Goal: Task Accomplishment & Management: Use online tool/utility

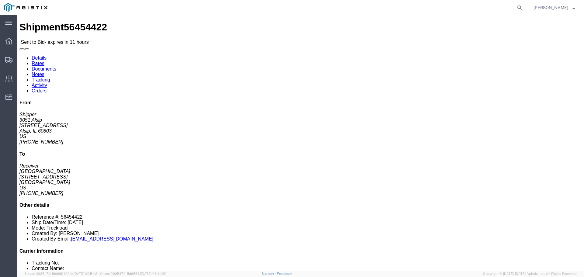
click link "Enter / Modify Bid"
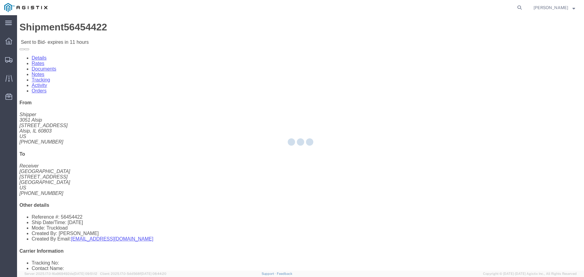
select select "22593"
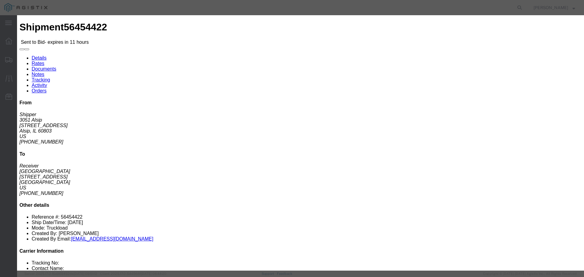
click icon "button"
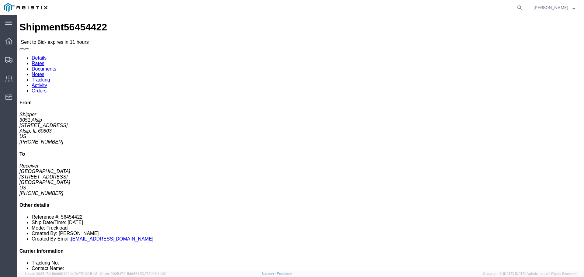
click link "Enter / Modify Bid"
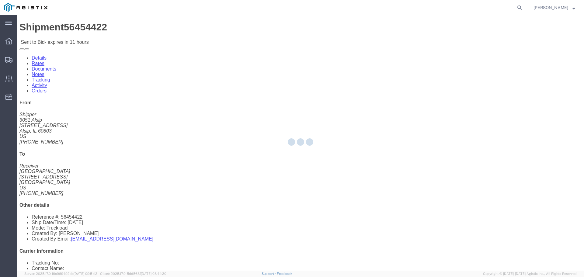
select select "22593"
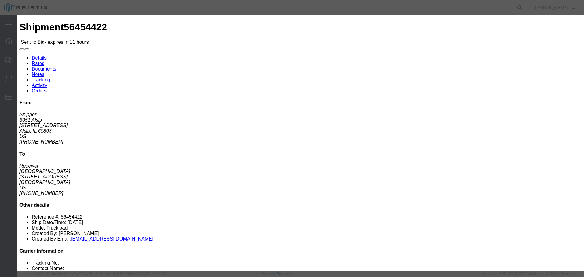
click input "number"
type input "2"
click select "Select Air Less than Truckload Multi-Leg Ocean Freight Rail Small Parcel Truckl…"
select select "TL"
click select "Select Air Less than Truckload Multi-Leg Ocean Freight Rail Small Parcel Truckl…"
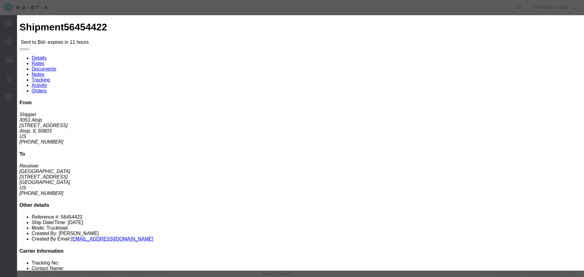
click select "Select Rail TL Standard 3 - 5 Day"
select select "41882"
click select "Select Rail TL Standard 3 - 5 Day"
click input "text"
type input "RLX"
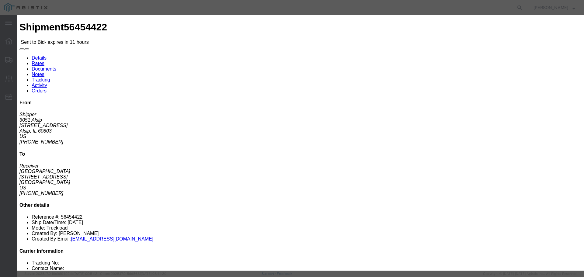
click input "number"
type input "2075"
click button "Submit"
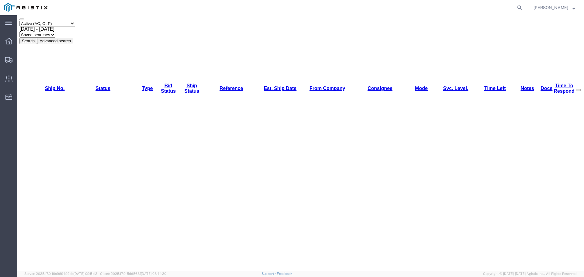
scroll to position [141, 0]
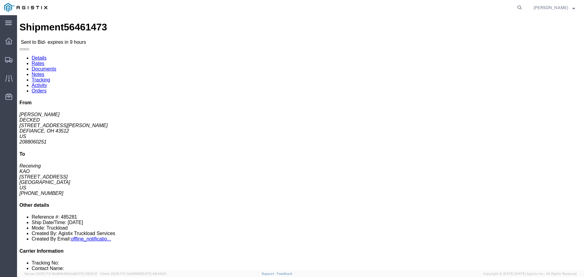
click button "button"
click link "Enter / Modify Bid"
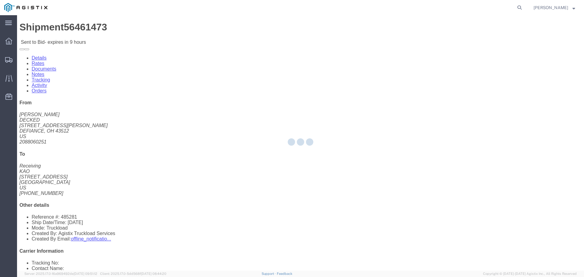
select select "22593"
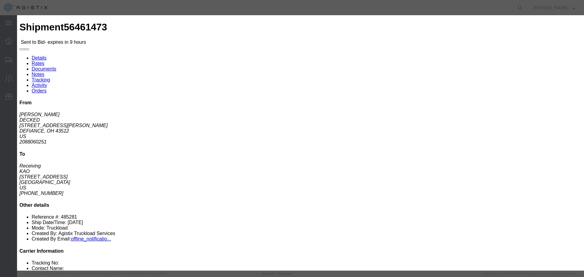
click select "Select Rail TL Standard 3 - 5 Day"
select select "41882"
click select "Select Rail TL Standard 3 - 5 Day"
click input "text"
click select "Select Air Less than Truckload Multi-Leg Ocean Freight Rail Small Parcel Truckl…"
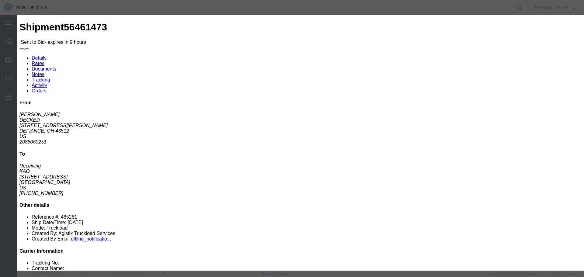
click icon "button"
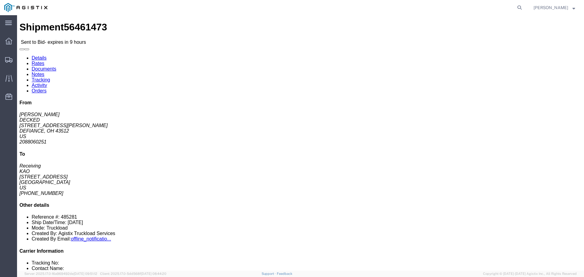
click link "Enter / Modify Bid"
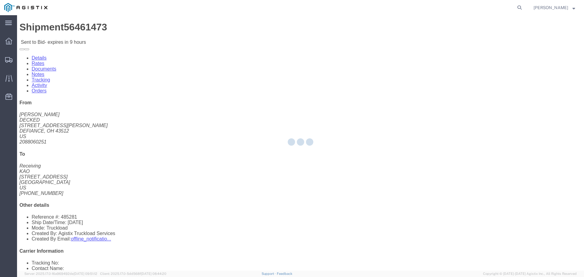
select select "22593"
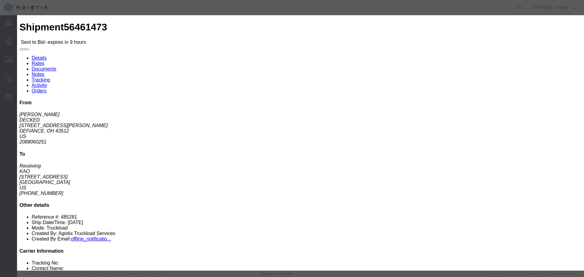
click select "Select Rail TL Standard 3 - 5 Day"
select select "41882"
click select "Select Rail TL Standard 3 - 5 Day"
click input "text"
type input "RLX"
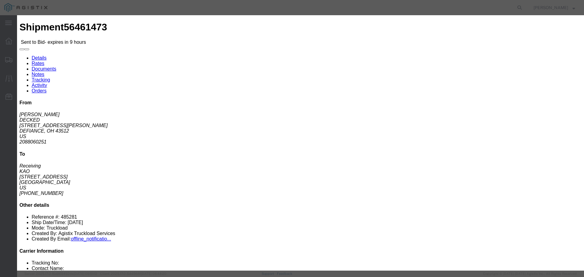
click select "Select Air Less than Truckload Multi-Leg Ocean Freight Rail Small Parcel Truckl…"
select select "TL"
click select "Select Air Less than Truckload Multi-Leg Ocean Freight Rail Small Parcel Truckl…"
click input "number"
type input "2"
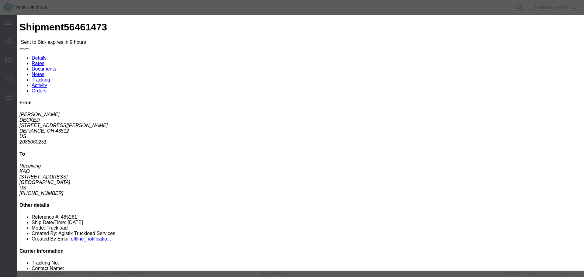
click input "number"
type input "2200"
click button "Submit"
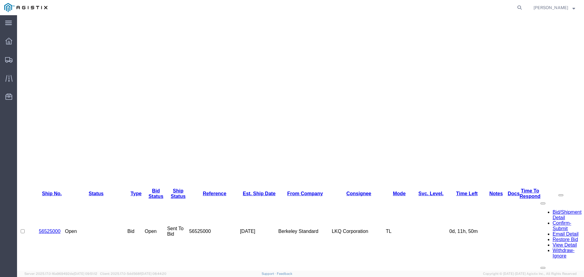
scroll to position [141, 0]
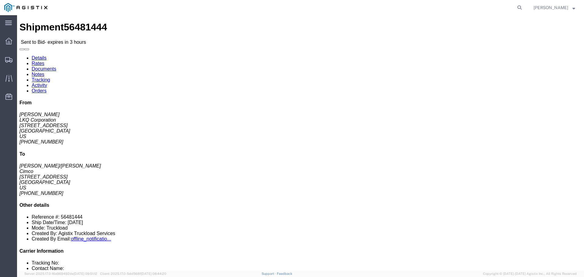
click button "button"
click link "Enter / Modify Bid"
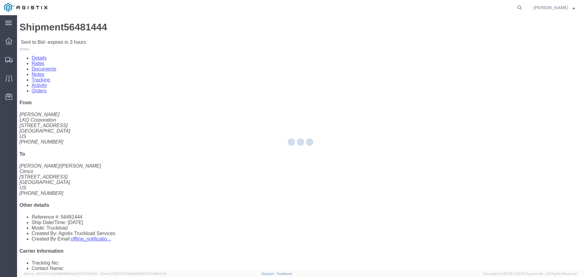
select select "22593"
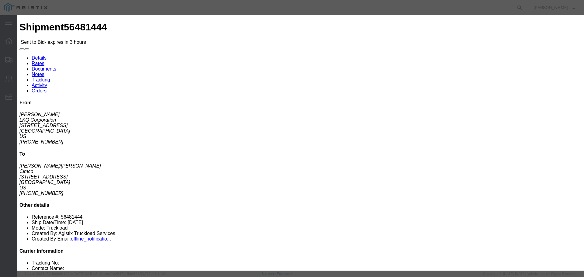
click select "Select Rail TL Standard 3 - 5 Day"
select select "41882"
click select "Select Rail TL Standard 3 - 5 Day"
click input "text"
type input "RLX"
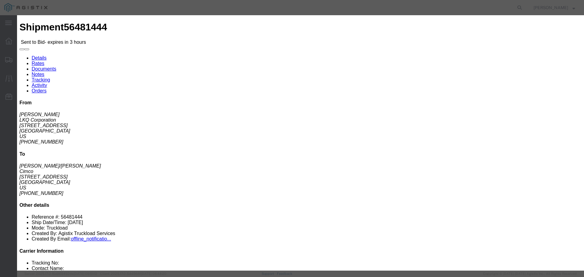
click select "Select Air Less than Truckload Multi-Leg Ocean Freight Rail Small Parcel Truckl…"
select select "TL"
click select "Select Air Less than Truckload Multi-Leg Ocean Freight Rail Small Parcel Truckl…"
click input "number"
type input "1"
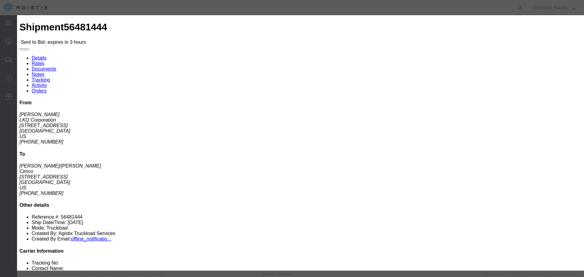
click input "number"
type input "1300"
click button "Submit"
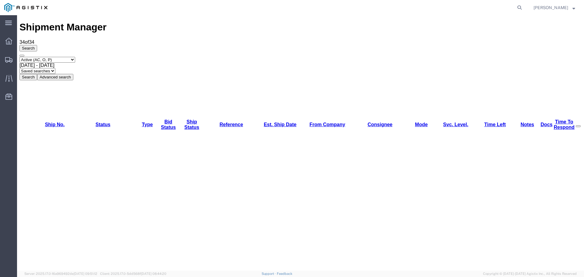
scroll to position [61, 0]
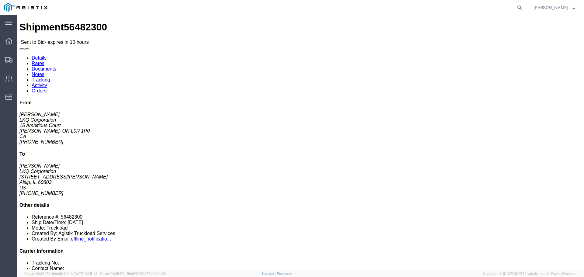
click button "button"
click link "Enter / Modify Bid"
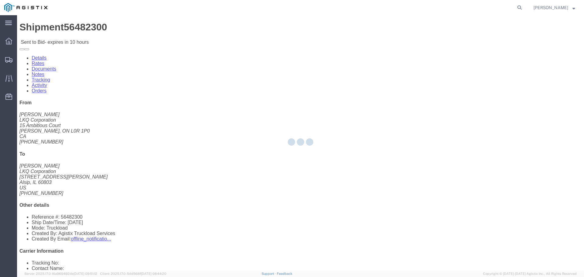
select select "22593"
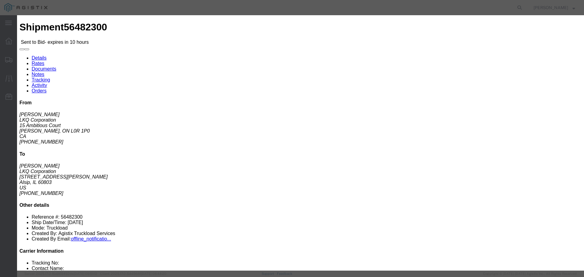
click select "Select Rail TL Standard 3 - 5 Day"
select select "41882"
click select "Select Rail TL Standard 3 - 5 Day"
drag, startPoint x: 412, startPoint y: 56, endPoint x: 418, endPoint y: 59, distance: 7.5
click input "text"
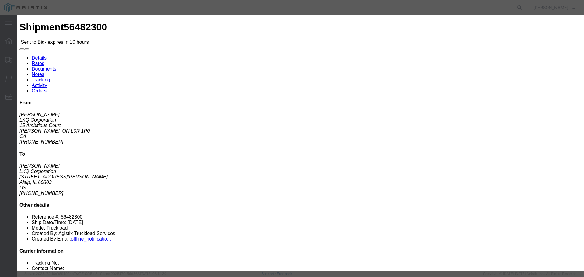
type input "RLX"
click select "Select Air Less than Truckload Multi-Leg Ocean Freight Rail Small Parcel Truckl…"
select select "TL"
click select "Select Air Less than Truckload Multi-Leg Ocean Freight Rail Small Parcel Truckl…"
click input "number"
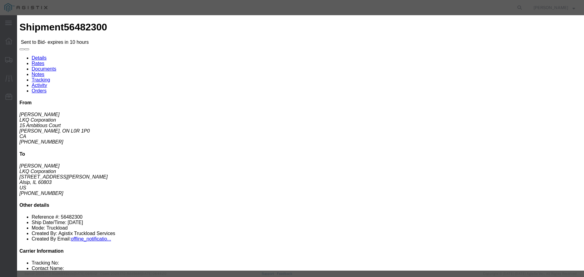
type input "1"
click input "number"
type input "800"
click button "Submit"
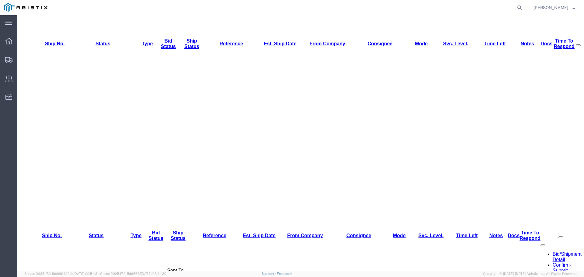
scroll to position [80, 0]
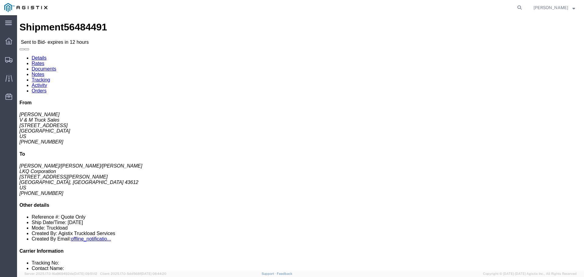
click button "button"
click link "Enter / Modify Bid"
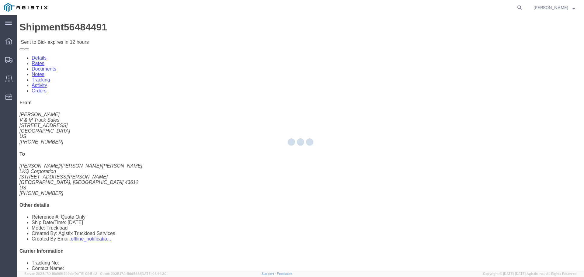
select select "22593"
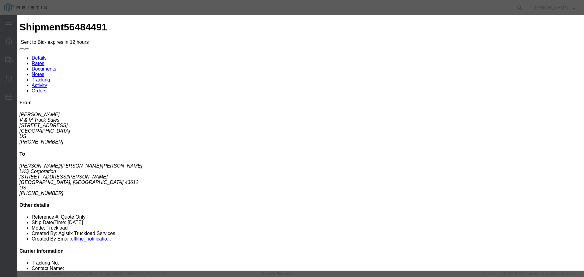
click select "Select Rail TL Standard 3 - 5 Day"
select select "41882"
click select "Select Rail TL Standard 3 - 5 Day"
click input "text"
type input "RLX"
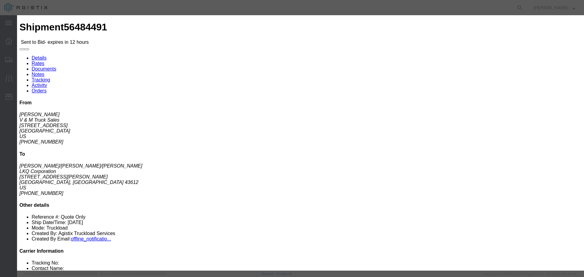
click select "Select Air Less than Truckload Multi-Leg Ocean Freight Rail Small Parcel Truckl…"
select select "TL"
click select "Select Air Less than Truckload Multi-Leg Ocean Freight Rail Small Parcel Truckl…"
click input "number"
type input "2"
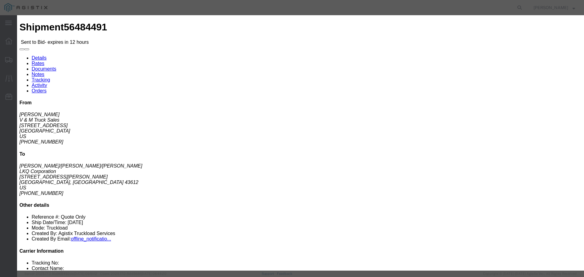
click input "Accept Terms"
checkbox input "true"
click input "number"
type input "2900"
click button "Submit"
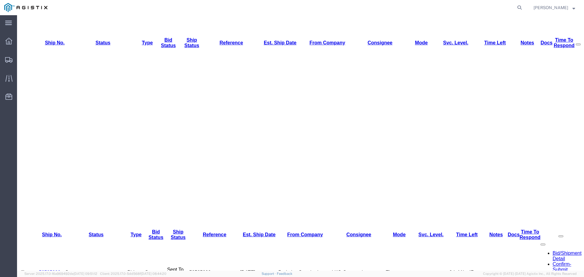
scroll to position [80, 0]
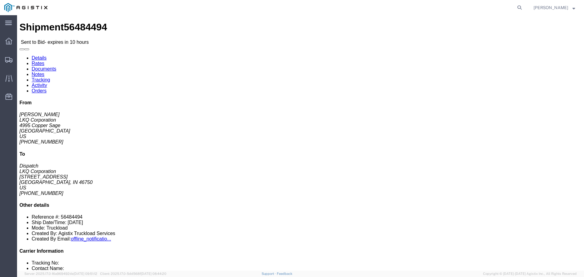
click button "button"
click link "Enter / Modify Bid"
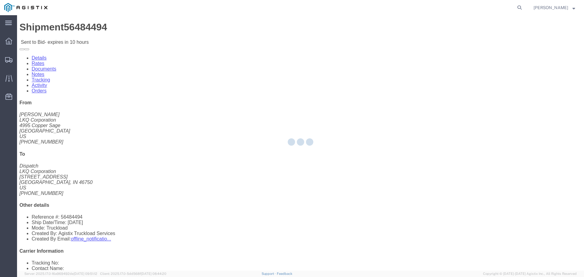
select select "22593"
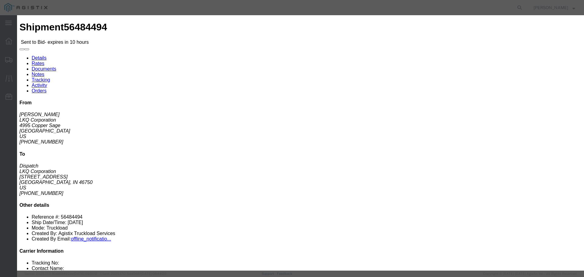
click select "Select Rail TL Standard 3 - 5 Day"
select select "41882"
click select "Select Rail TL Standard 3 - 5 Day"
drag, startPoint x: 429, startPoint y: 54, endPoint x: 434, endPoint y: 57, distance: 5.3
click input "text"
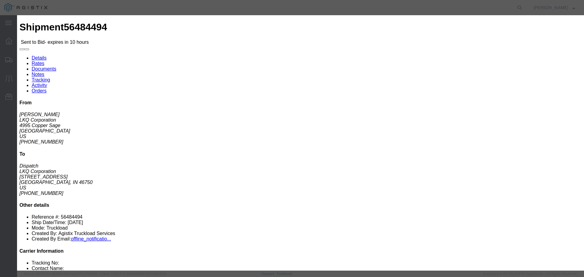
type input "RLX"
click select "Select Air Less than Truckload Multi-Leg Ocean Freight Rail Small Parcel Truckl…"
select select "TL"
click select "Select Air Less than Truckload Multi-Leg Ocean Freight Rail Small Parcel Truckl…"
click input "number"
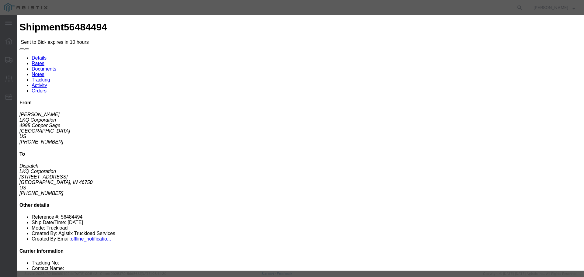
type input "3"
click div "Add charge"
click input "number"
type input "4100"
click button "Submit"
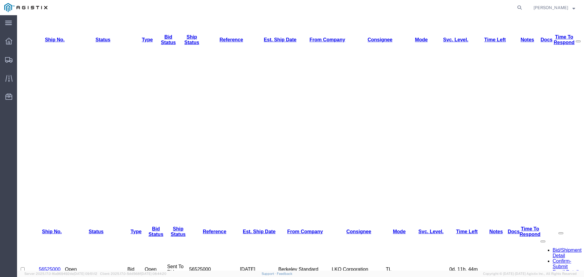
scroll to position [91, 0]
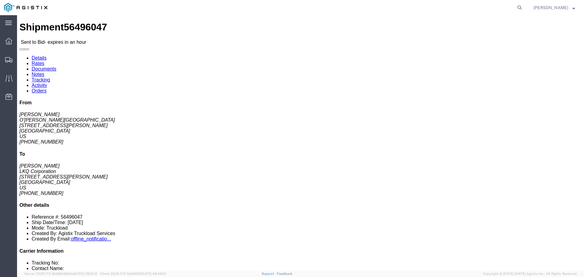
click button "button"
click link "Enter / Modify Bid"
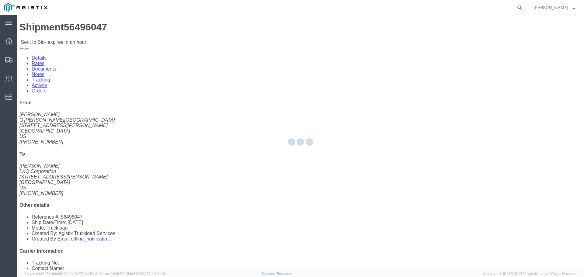
select select "22593"
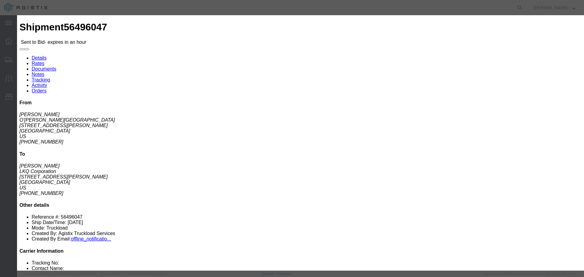
click select "Select Rail TL Standard 3 - 5 Day"
select select "41882"
click select "Select Rail TL Standard 3 - 5 Day"
click input "text"
type input "RLX"
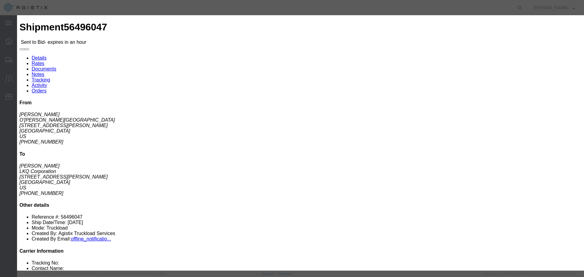
click select "Select Air Less than Truckload Multi-Leg Ocean Freight Rail Small Parcel Truckl…"
select select "TL"
click select "Select Air Less than Truckload Multi-Leg Ocean Freight Rail Small Parcel Truckl…"
click input "number"
type input "1"
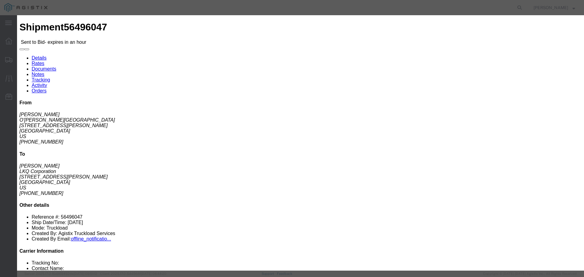
click input "number"
type input "395"
click div "Add charge"
click button "Submit"
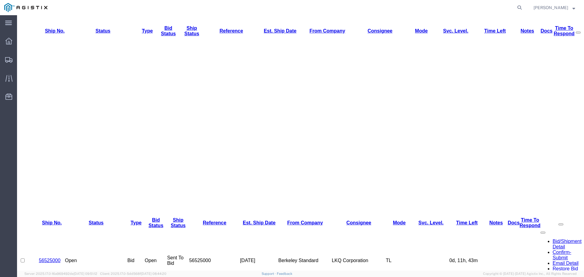
scroll to position [151, 0]
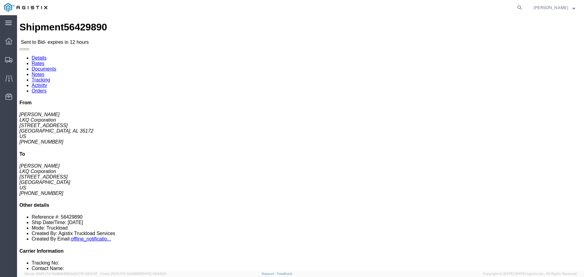
click button "button"
click link "Enter / Modify Bid"
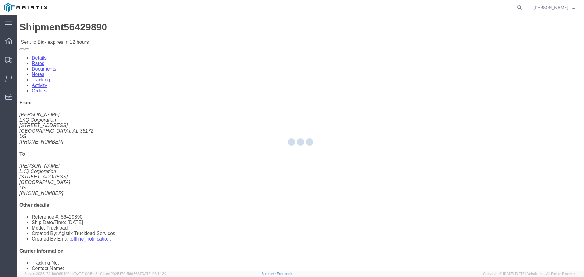
select select "22593"
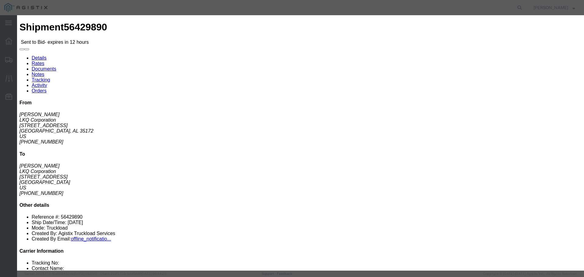
click select "Select Air Less than Truckload Multi-Leg Ocean Freight Rail Small Parcel Truckl…"
select select "TL"
click select "Select Air Less than Truckload Multi-Leg Ocean Freight Rail Small Parcel Truckl…"
click input "number"
type input "650"
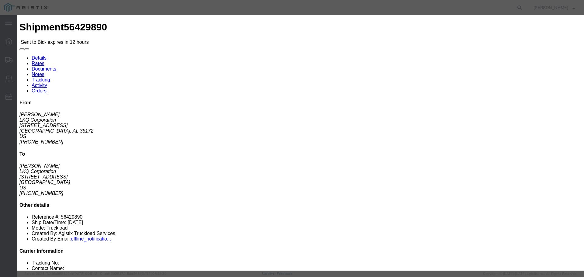
click input "number"
type input "1"
click select "Select Rail TL Standard 3 - 5 Day"
select select "41882"
click select "Select Rail TL Standard 3 - 5 Day"
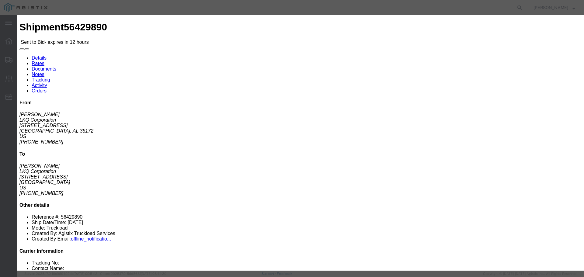
click input "text"
type input "RLX"
click div "Bid Information Vendor Select Riverstone Logistics LLC Service Level Select Rai…"
click button "Submit"
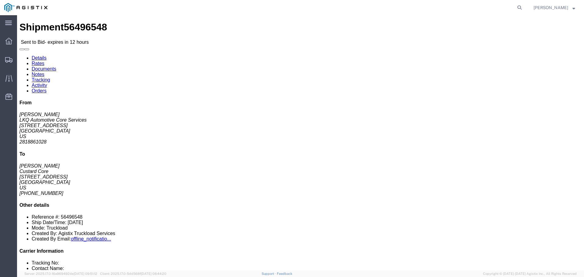
click icon "button"
click button "button"
click icon "button"
click link "Enter / Modify Bid"
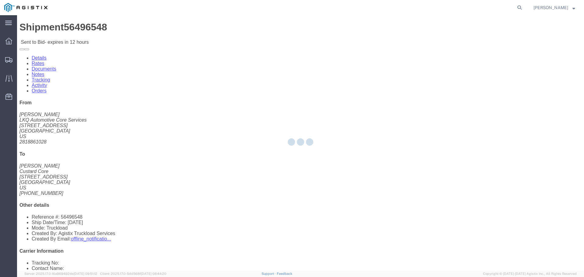
select select "22593"
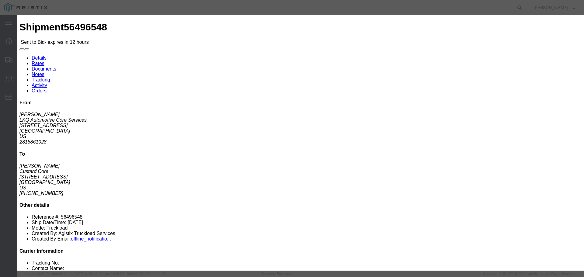
click select "Select Rail TL Standard 3 - 5 Day"
select select "41882"
click select "Select Rail TL Standard 3 - 5 Day"
click input "text"
type input "RLX"
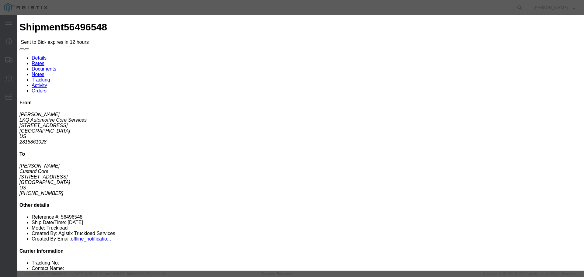
click input "text"
click h3 "Legs"
click select "Select Air Less than Truckload Multi-Leg Ocean Freight Rail Small Parcel Truckl…"
select select "TL"
click select "Select Air Less than Truckload Multi-Leg Ocean Freight Rail Small Parcel Truckl…"
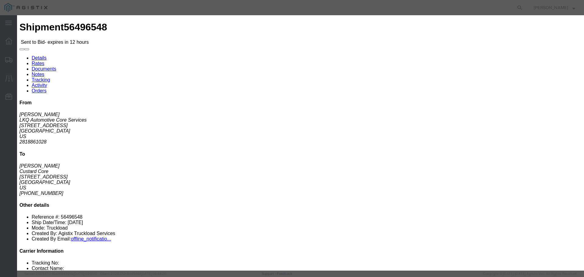
click input "number"
type input "1"
click input "number"
type input "650"
click div "Mode Select Air Less than Truckload Multi-Leg Ocean Freight Rail Small Parcel T…"
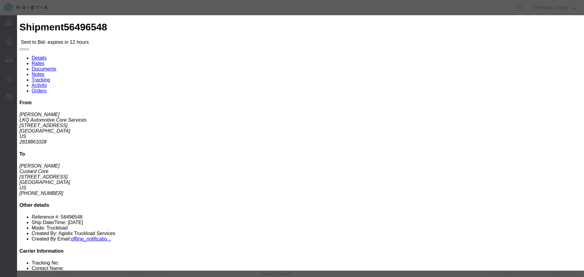
click button "Submit"
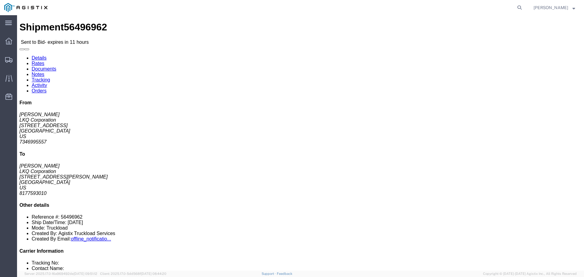
click button "button"
click link "Enter / Modify Bid"
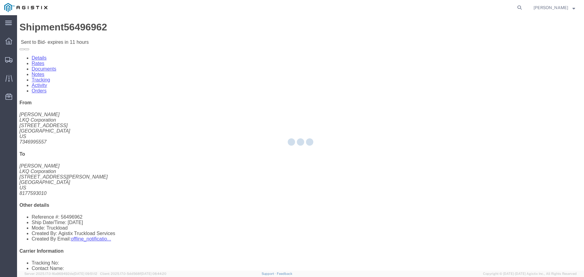
select select "22593"
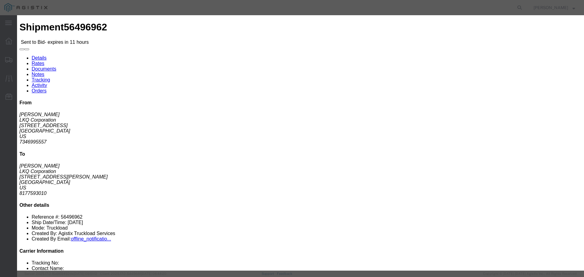
click select "Select Rail TL Standard 3 - 5 Day"
select select "41882"
click select "Select Rail TL Standard 3 - 5 Day"
click input "text"
type input "RLX"
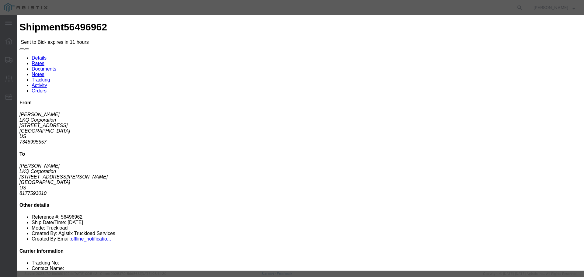
click select "Select Air Less than Truckload Multi-Leg Ocean Freight Rail Small Parcel Truckl…"
select select "TL"
click select "Select Air Less than Truckload Multi-Leg Ocean Freight Rail Small Parcel Truckl…"
click input "number"
type input "1"
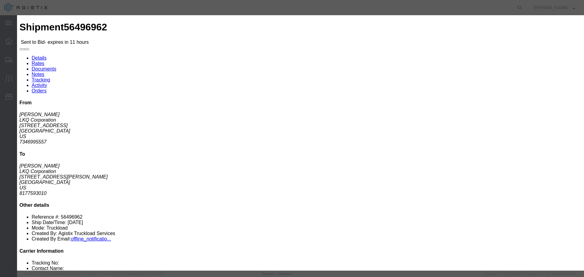
click input "number"
type input "1500"
click button "Submit"
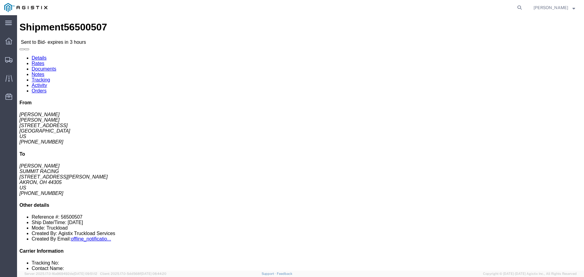
click icon "button"
click link "Enter / Modify Bid"
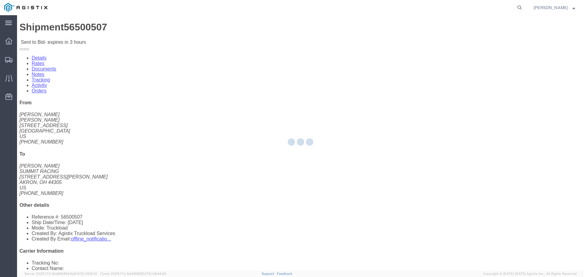
select select "22593"
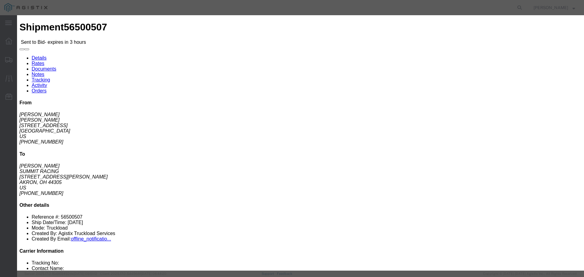
click select "Select Rail TL Standard 3 - 5 Day"
select select "41882"
click select "Select Rail TL Standard 3 - 5 Day"
click input "text"
type input "RLX"
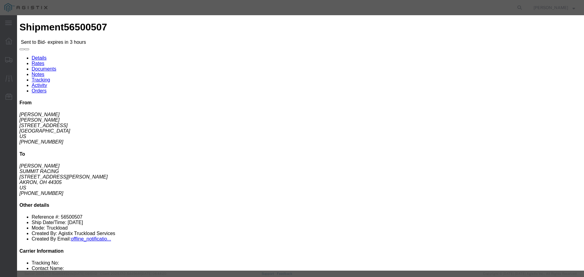
click select "Select Air Less than Truckload Multi-Leg Ocean Freight Rail Small Parcel Truckl…"
select select "TL"
click select "Select Air Less than Truckload Multi-Leg Ocean Freight Rail Small Parcel Truckl…"
click input "number"
type input "2300"
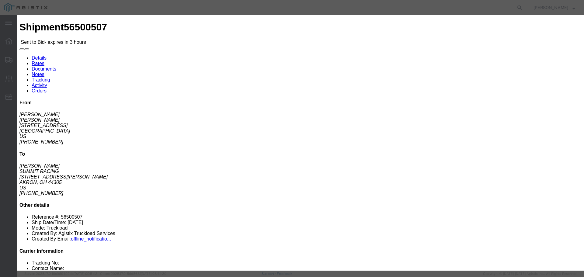
click input "number"
type input "2"
click button "Submit"
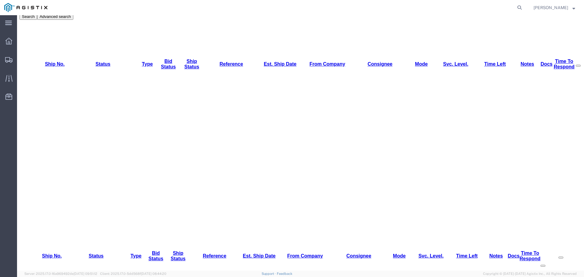
scroll to position [10, 0]
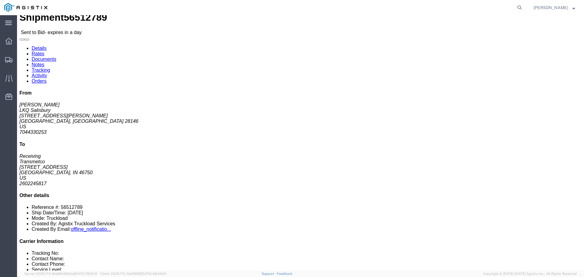
click button "button"
click link "Enter / Modify Bid"
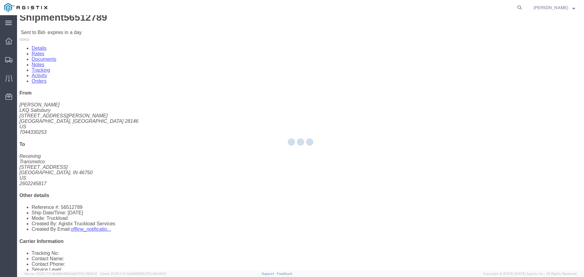
select select "22593"
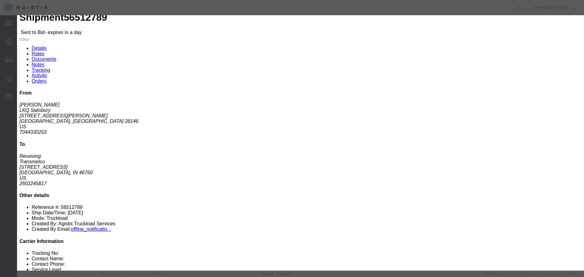
click select "Select Air Less than Truckload Multi-Leg Ocean Freight Rail Small Parcel Truckl…"
select select "TL"
click select "Select Air Less than Truckload Multi-Leg Ocean Freight Rail Small Parcel Truckl…"
click input "number"
type input "1"
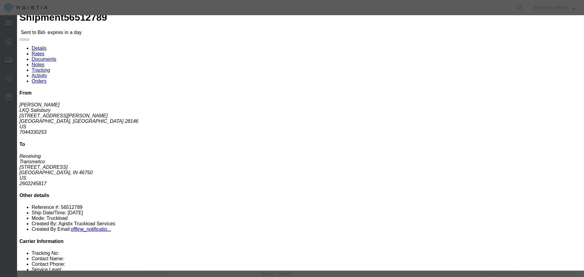
drag, startPoint x: 312, startPoint y: 52, endPoint x: 310, endPoint y: 56, distance: 4.2
click select "Select Rail TL Standard 3 - 5 Day"
select select "41882"
click select "Select Rail TL Standard 3 - 5 Day"
click input "text"
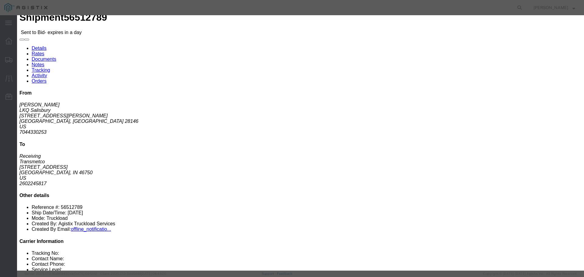
type input "RLX"
click input "number"
type input "1200"
click button "Submit"
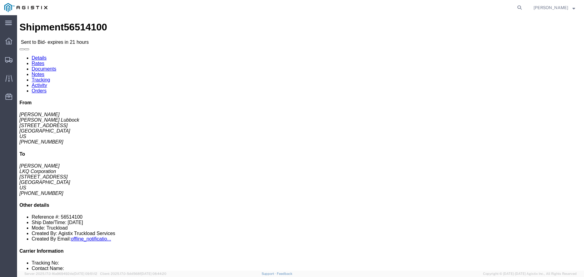
click link "Enter / Modify Bid"
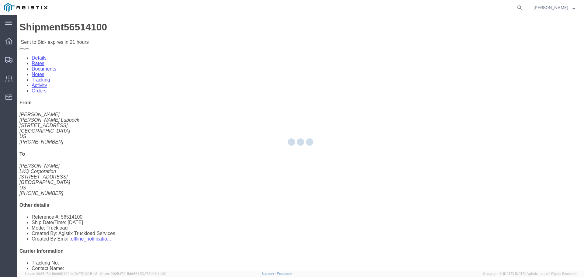
select select "22593"
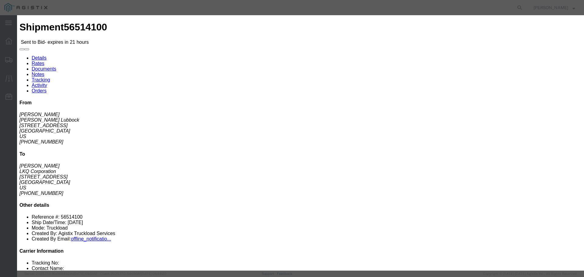
click select "Select Rail TL Standard 3 - 5 Day"
select select "41882"
click select "Select Rail TL Standard 3 - 5 Day"
drag, startPoint x: 407, startPoint y: 53, endPoint x: 412, endPoint y: 57, distance: 6.3
click input "text"
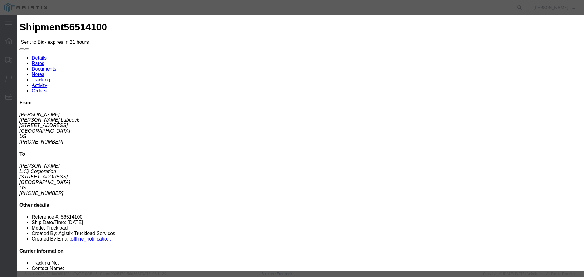
type input "RLX"
click input "number"
type input "850"
click input "number"
type input "1"
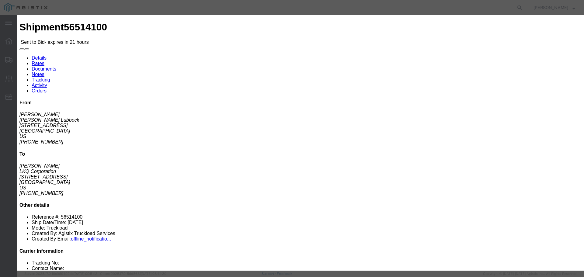
click button "Submit"
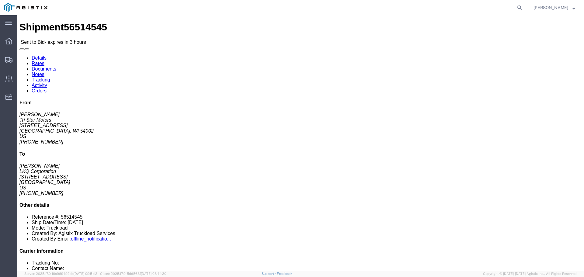
click link "Enter / Modify Bid"
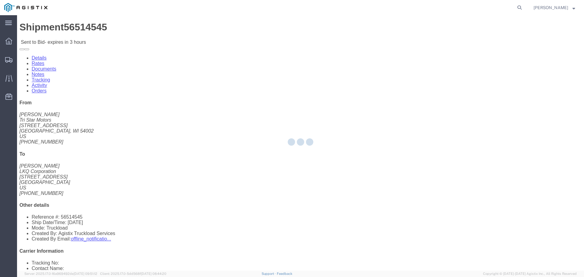
select select "22593"
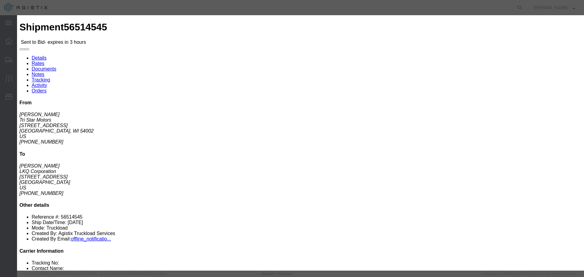
click select "Select Rail TL Standard 3 - 5 Day"
select select "41882"
click select "Select Rail TL Standard 3 - 5 Day"
drag, startPoint x: 404, startPoint y: 58, endPoint x: 408, endPoint y: 61, distance: 5.2
click input "text"
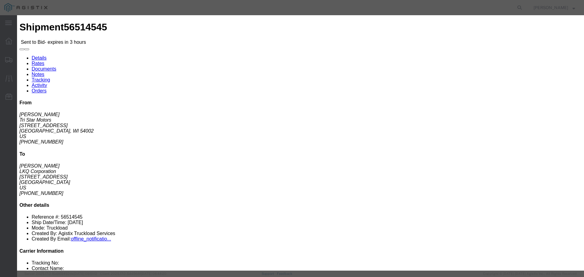
type input "RLX"
click select "Select Air Less than Truckload Multi-Leg Ocean Freight Rail Small Parcel Truckl…"
select select "TL"
click select "Select Air Less than Truckload Multi-Leg Ocean Freight Rail Small Parcel Truckl…"
click input "number"
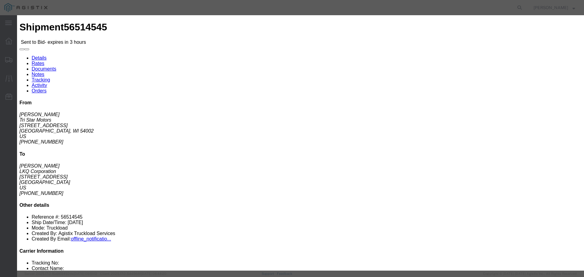
type input "2"
click input "number"
type input "2250"
click button "Submit"
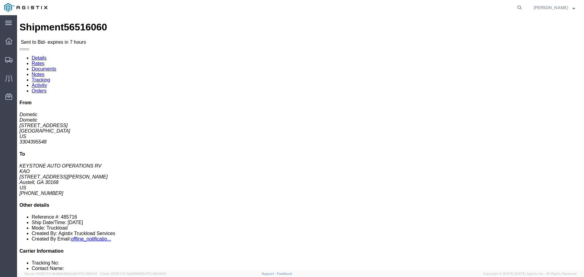
click icon "button"
click link "Enter / Modify Bid"
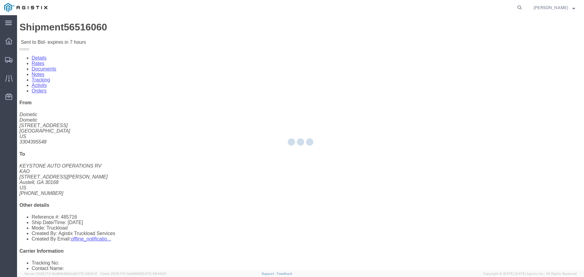
select select "22593"
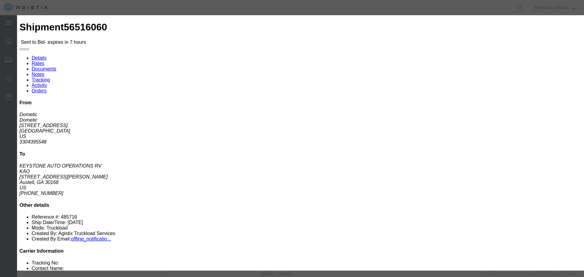
click select "Select Rail TL Standard 3 - 5 Day"
select select "41882"
click select "Select Rail TL Standard 3 - 5 Day"
click input "text"
type input "RLX"
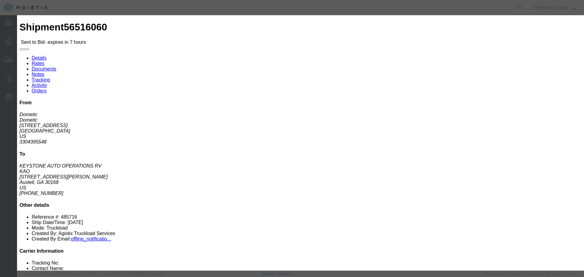
click select "Select Air Less than Truckload Multi-Leg Ocean Freight Rail Small Parcel Truckl…"
select select "TL"
click select "Select Air Less than Truckload Multi-Leg Ocean Freight Rail Small Parcel Truckl…"
click input "number"
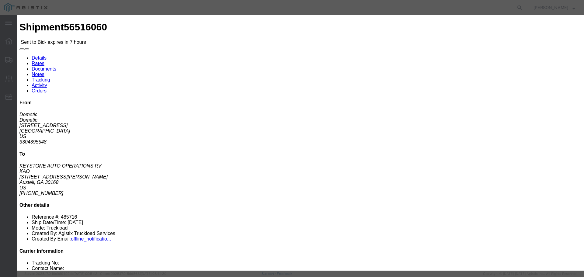
type input "2"
click input "number"
type input "1700"
click div "Bid Information Vendor Select Riverstone Logistics LLC Service Level Select Rai…"
click button "Submit"
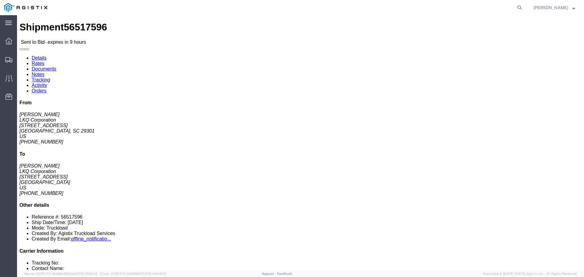
click button "button"
click link "Enter / Modify Bid"
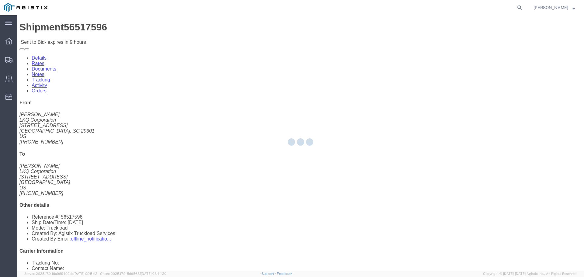
select select "22593"
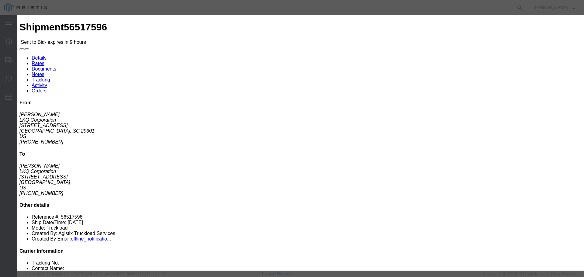
click select "Select Rail TL Standard 3 - 5 Day"
select select "41882"
click select "Select Rail TL Standard 3 - 5 Day"
click input "text"
type input "RLX"
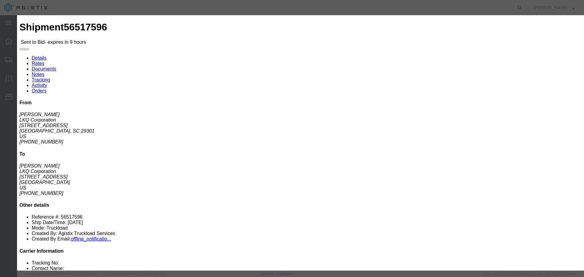
click select "Select Air Less than Truckload Multi-Leg Ocean Freight Rail Small Parcel Truckl…"
select select "TL"
click select "Select Air Less than Truckload Multi-Leg Ocean Freight Rail Small Parcel Truckl…"
click input "number"
type input "2"
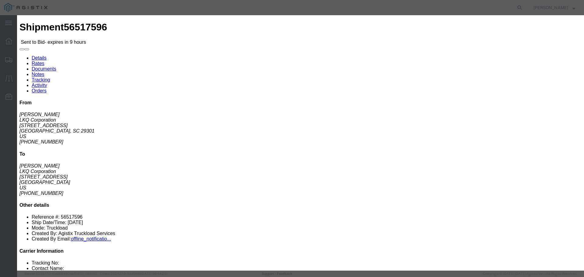
click input "number"
type input "1700"
click button "Submit"
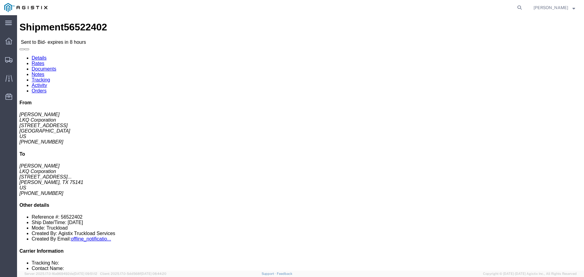
click button "button"
click div "From [PERSON_NAME] LKQ Corporation [STREET_ADDRESS] [PHONE_NUMBER] To [PERSON_N…"
click link "Enter / Modify Bid"
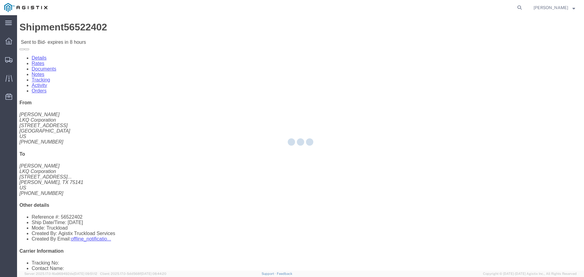
select select "22593"
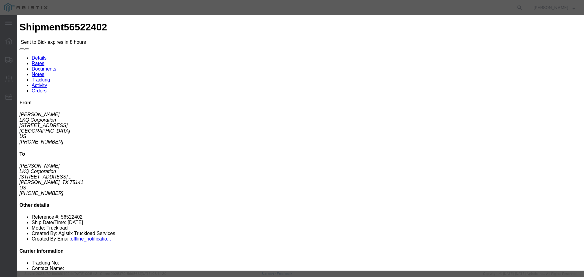
click select "Select Rail TL Standard 3 - 5 Day"
select select "41882"
click select "Select Rail TL Standard 3 - 5 Day"
drag, startPoint x: 403, startPoint y: 56, endPoint x: 406, endPoint y: 58, distance: 3.7
click input "text"
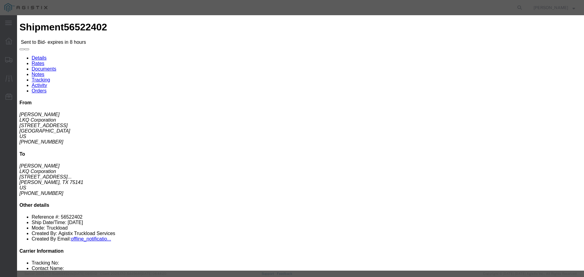
type input "RLX"
click select "Select Air Less than Truckload Multi-Leg Ocean Freight Rail Small Parcel Truckl…"
select select "TL"
click select "Select Air Less than Truckload Multi-Leg Ocean Freight Rail Small Parcel Truckl…"
click input "number"
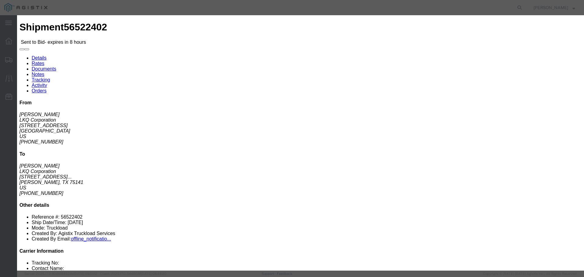
type input "2"
click select "Select 2 Day Service 3 Axle Winch Truck 3 to 5 Day Service 96L Domestic Flat Ra…"
click div "Add charge"
click input "number"
type input "1415"
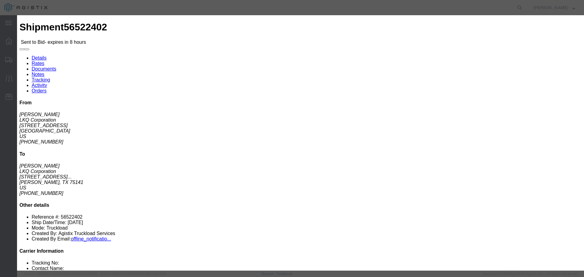
click button "Submit"
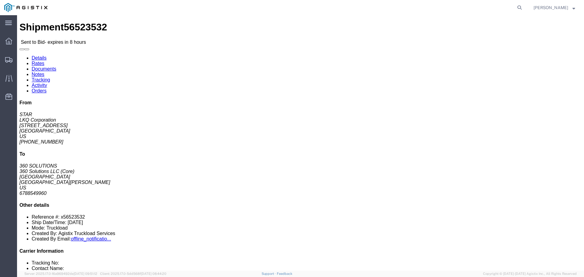
click button "button"
click link "Enter / Modify Bid"
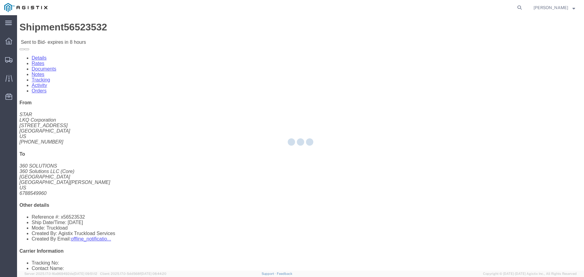
select select "22593"
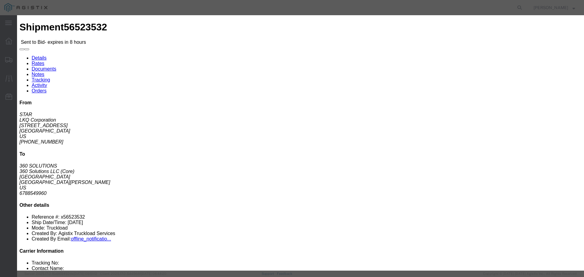
click select "Select Rail TL Standard 3 - 5 Day"
select select "41882"
click select "Select Rail TL Standard 3 - 5 Day"
click input "text"
type input "RLX"
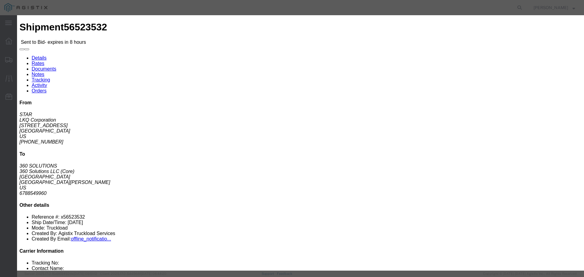
drag, startPoint x: 229, startPoint y: 122, endPoint x: 231, endPoint y: 125, distance: 3.4
click select "Select Air Less than Truckload Multi-Leg Ocean Freight Rail Small Parcel Truckl…"
select select "TL"
click select "Select Air Less than Truckload Multi-Leg Ocean Freight Rail Small Parcel Truckl…"
click input "number"
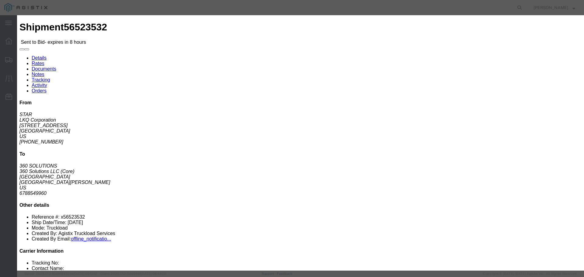
type input "1"
click input "number"
type input "1025"
click div "Mode Select Air Less than Truckload Multi-Leg Ocean Freight Rail Small Parcel T…"
click div "Add charge"
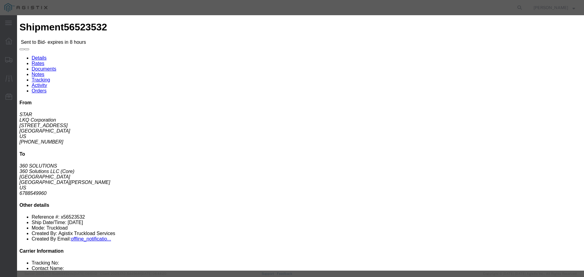
click button "Submit"
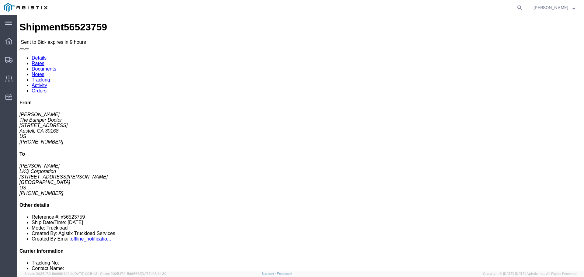
click button "button"
click link "Enter / Modify Bid"
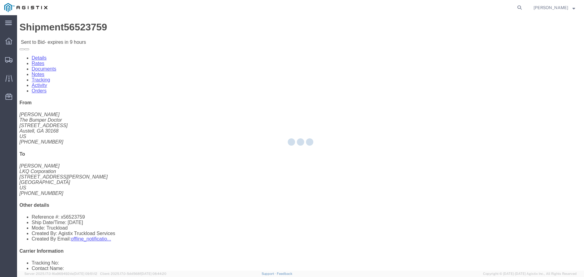
select select "22593"
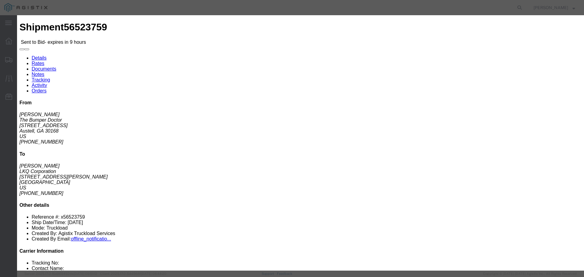
click select "Select Rail TL Standard 3 - 5 Day"
select select "41882"
click select "Select Rail TL Standard 3 - 5 Day"
click input "text"
type input "RLX"
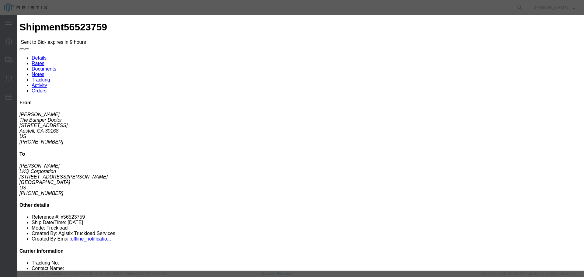
click select "Select Air Less than Truckload Multi-Leg Ocean Freight Rail Small Parcel Truckl…"
select select "TL"
click select "Select Air Less than Truckload Multi-Leg Ocean Freight Rail Small Parcel Truckl…"
click input "number"
type input "2"
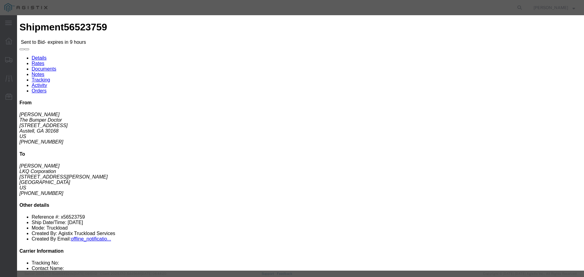
click input "number"
type input "1500"
click div "Mode Select Air Less than Truckload Multi-Leg Ocean Freight Rail Small Parcel T…"
click button "Submit"
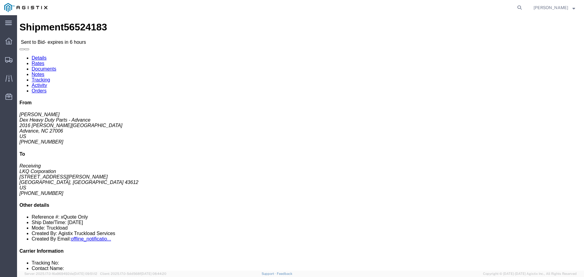
click button "button"
click link "Enter / Modify Bid"
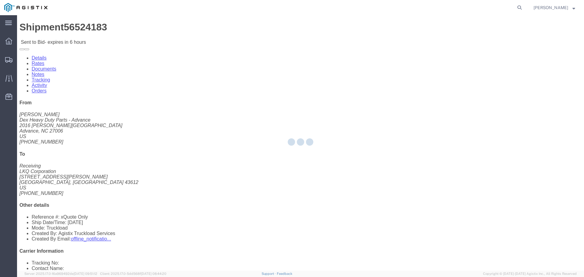
select select "22593"
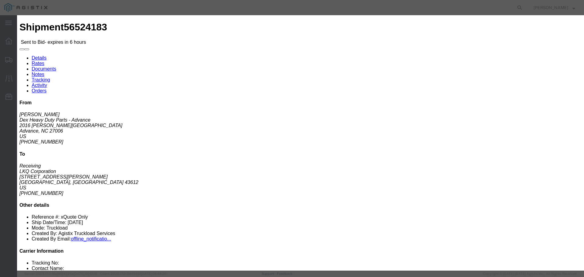
click select "Select Rail TL Standard 3 - 5 Day"
select select "41882"
click select "Select Rail TL Standard 3 - 5 Day"
click input "text"
type input "RLX"
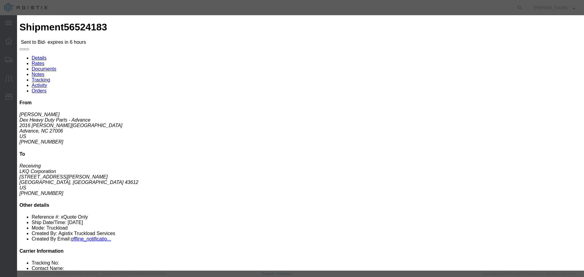
click select "Select Air Less than Truckload Multi-Leg Ocean Freight Rail Small Parcel Truckl…"
select select "TL"
click select "Select Air Less than Truckload Multi-Leg Ocean Freight Rail Small Parcel Truckl…"
click input "number"
type input "1"
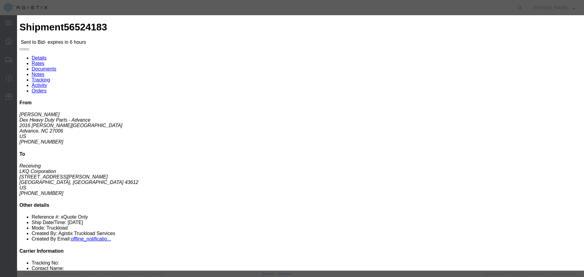
click input "number"
type input "1000"
click button "Submit"
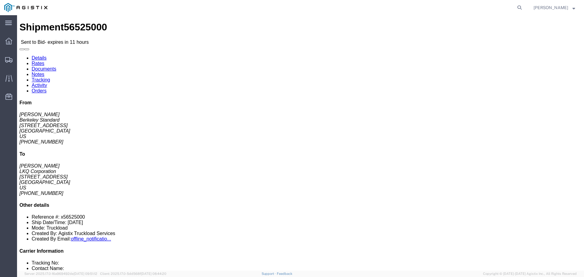
click button "button"
click link "Enter / Modify Bid"
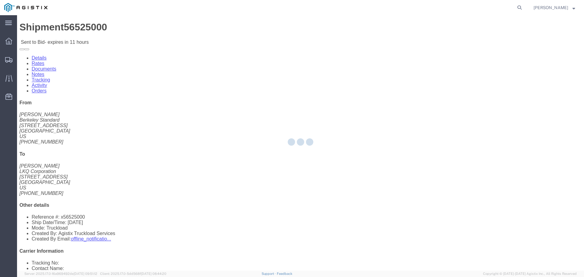
select select "22593"
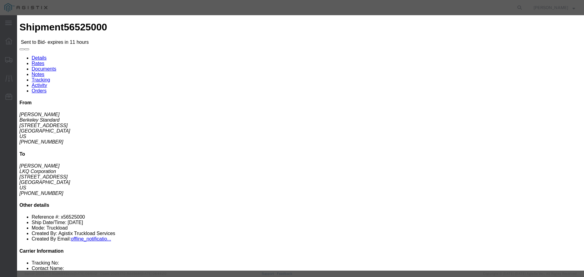
click div "Select Rail TL Standard 3 - 5 Day"
drag, startPoint x: 289, startPoint y: 56, endPoint x: 289, endPoint y: 60, distance: 3.4
click select "Select Rail TL Standard 3 - 5 Day"
select select "41882"
click select "Select Rail TL Standard 3 - 5 Day"
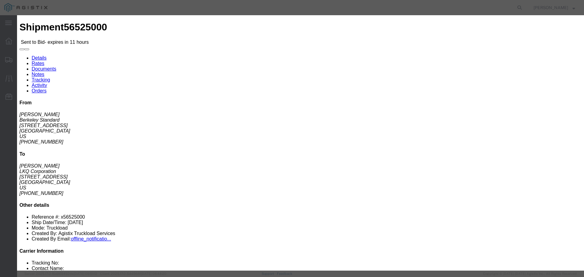
click input "text"
type input "RLX"
click select "Select Air Less than Truckload Multi-Leg Ocean Freight Rail Small Parcel Truckl…"
select select "TL"
click select "Select Air Less than Truckload Multi-Leg Ocean Freight Rail Small Parcel Truckl…"
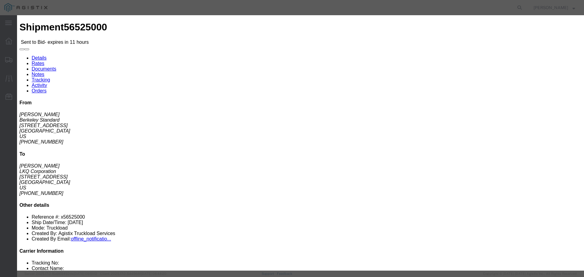
click input "number"
type input "2"
click input "number"
type input "3250"
click button "Submit"
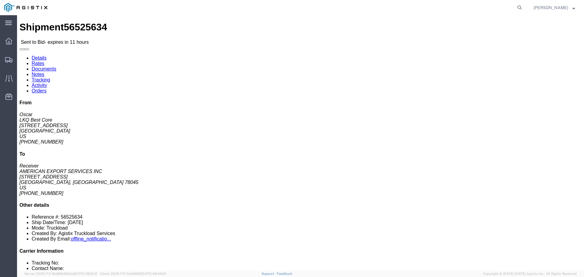
click button "button"
click link "Enter / Modify Bid"
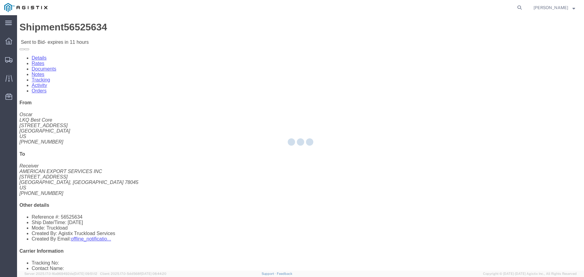
select select "22593"
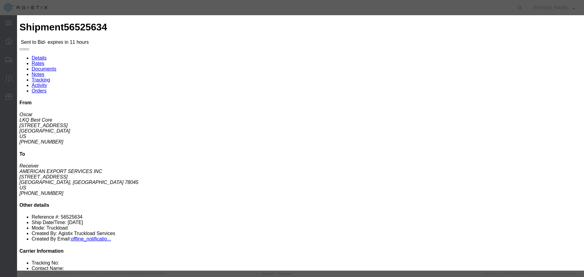
click select "Select Rail TL Standard 3 - 5 Day"
select select "41882"
click select "Select Rail TL Standard 3 - 5 Day"
click input "text"
click div "Bid Information Vendor Select Riverstone Logistics LLC Service Level Select Rai…"
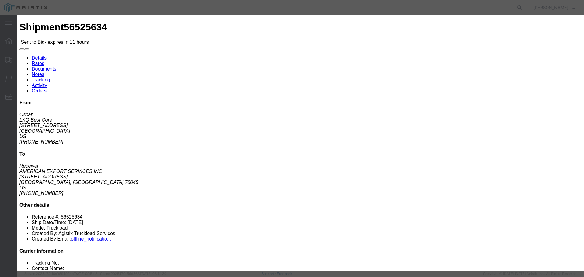
click input "text"
type input "RLX"
click div "Reference"
click select "Select Air Less than Truckload Multi-Leg Ocean Freight Rail Small Parcel Truckl…"
select select "TL"
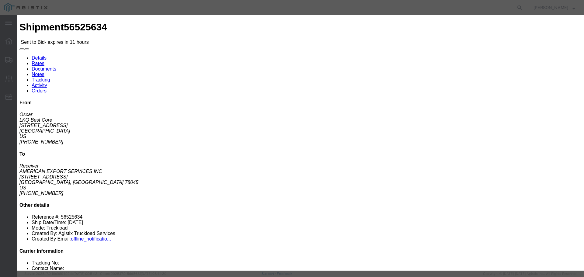
click select "Select Air Less than Truckload Multi-Leg Ocean Freight Rail Small Parcel Truckl…"
click input "number"
type input "1"
click input "number"
type input "5"
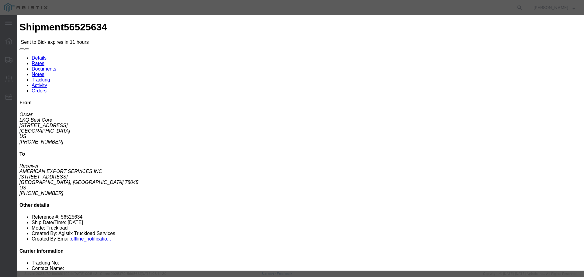
type input "600"
click div "Add charge"
click button "Submit"
